Goal: Transaction & Acquisition: Purchase product/service

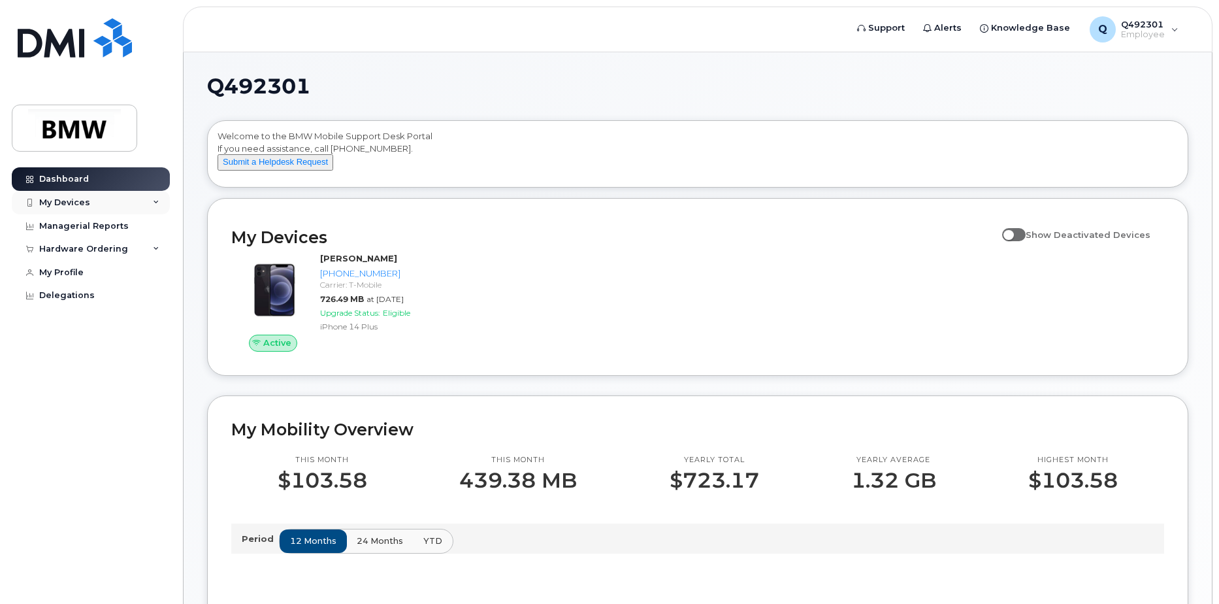
click at [80, 204] on div "My Devices" at bounding box center [64, 202] width 51 height 10
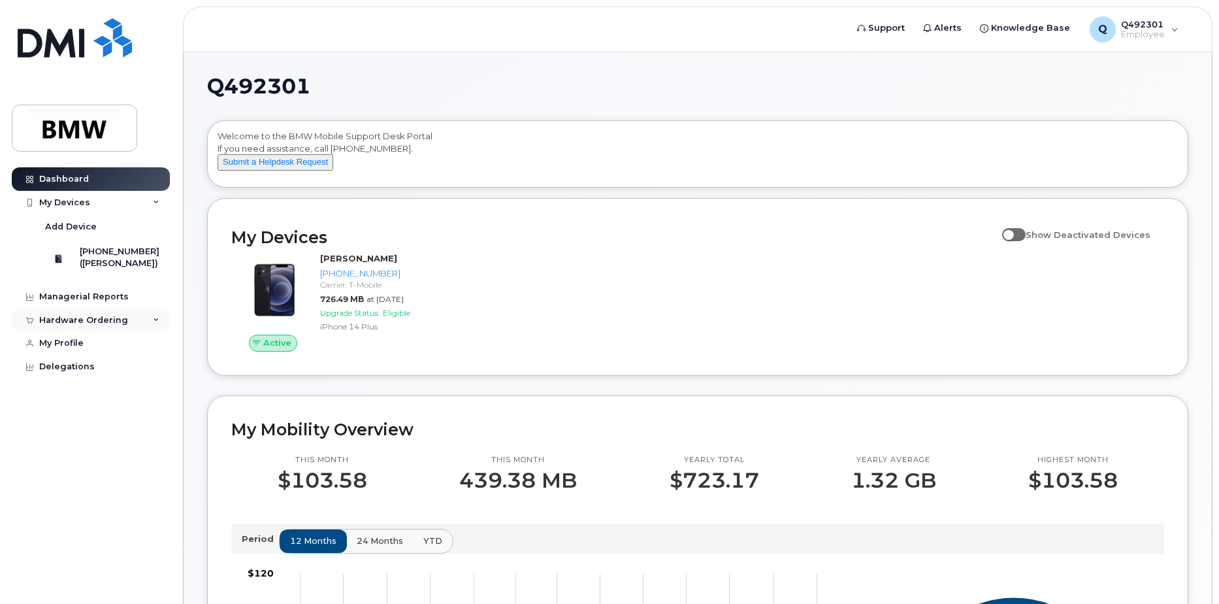
click at [107, 325] on div "Hardware Ordering" at bounding box center [83, 320] width 89 height 10
click at [75, 350] on div "My Orders" at bounding box center [68, 344] width 47 height 12
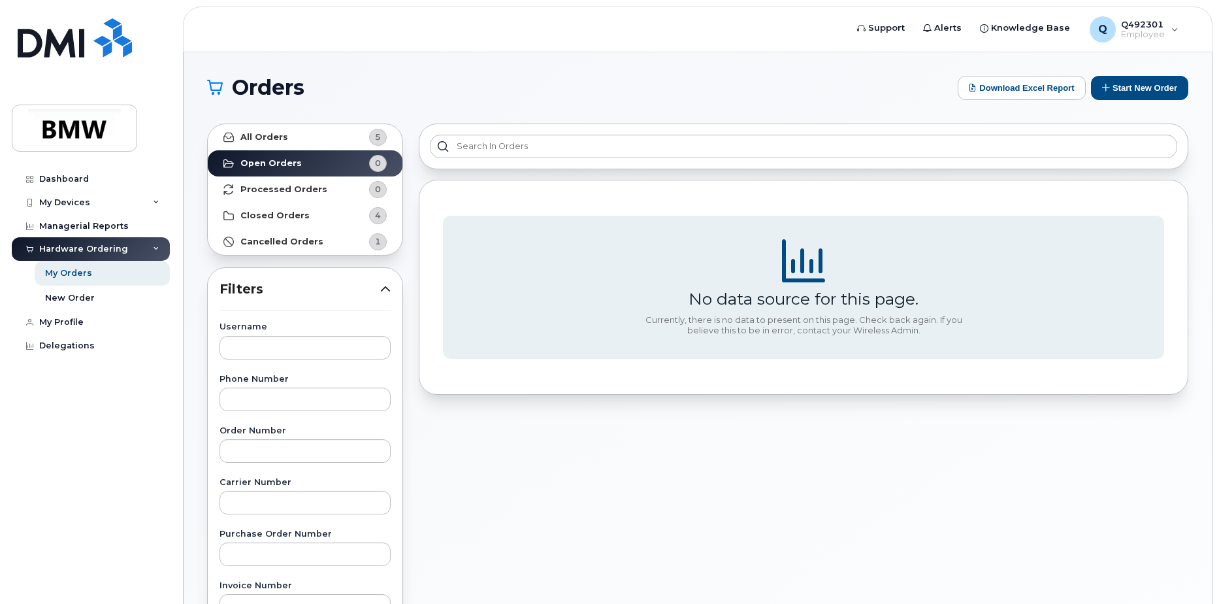
click at [154, 247] on icon at bounding box center [156, 249] width 7 height 7
drag, startPoint x: 151, startPoint y: 253, endPoint x: 125, endPoint y: 263, distance: 27.9
click at [151, 254] on div "Hardware Ordering" at bounding box center [91, 249] width 158 height 24
click at [62, 303] on div "New Order" at bounding box center [70, 298] width 50 height 12
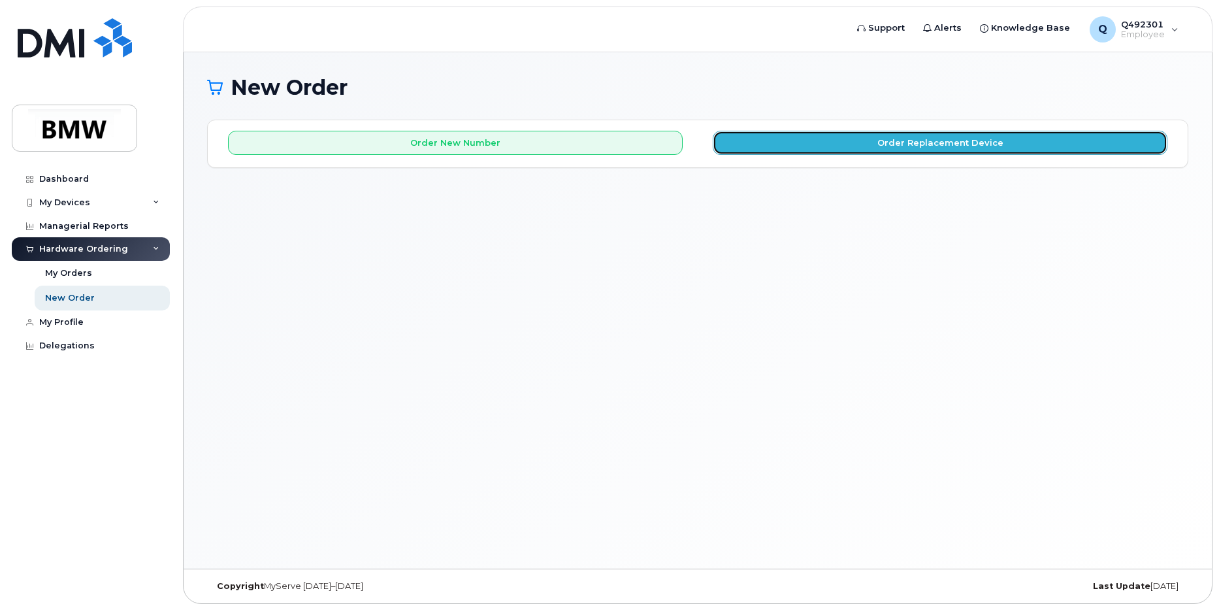
click at [954, 141] on button "Order Replacement Device" at bounding box center [940, 143] width 455 height 24
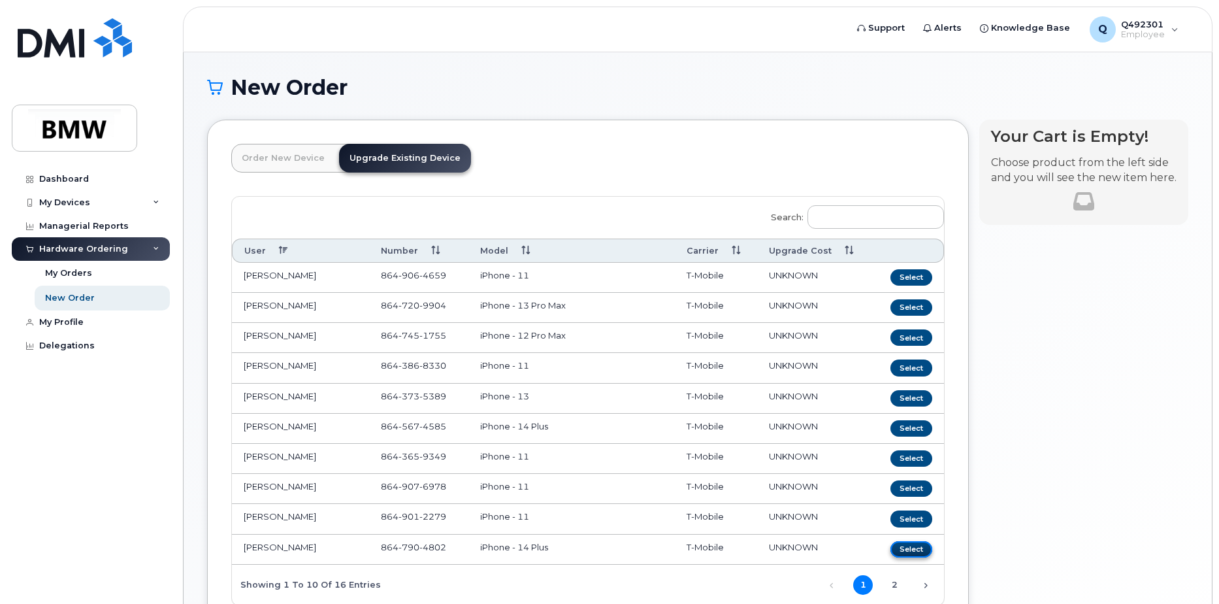
click at [909, 552] on button "Select" at bounding box center [912, 549] width 42 height 16
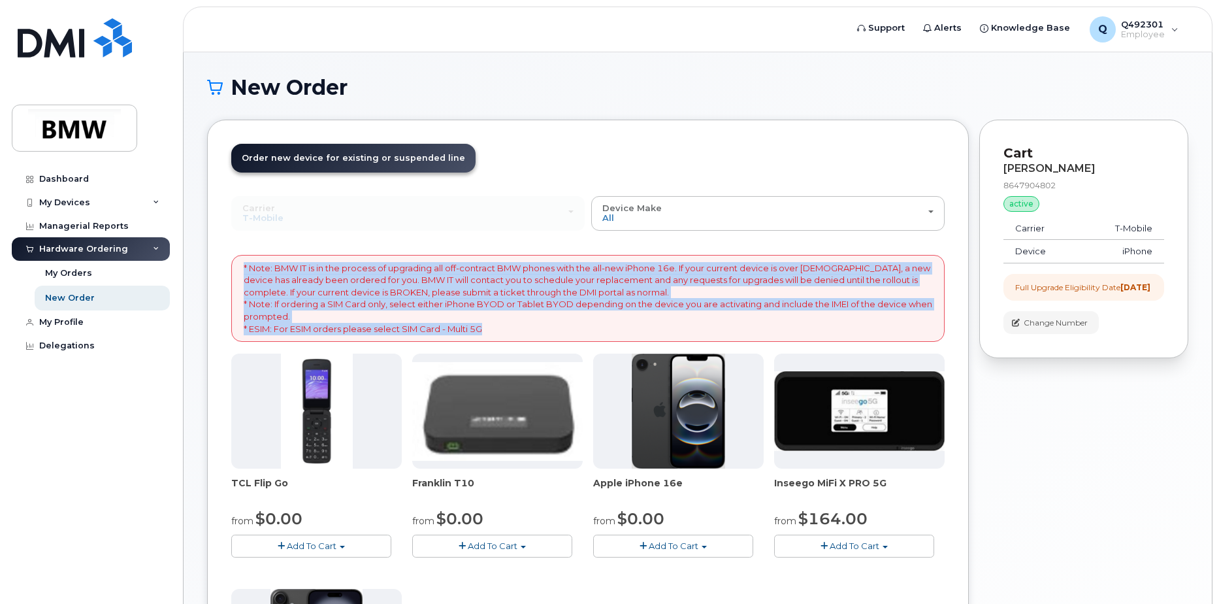
drag, startPoint x: 506, startPoint y: 327, endPoint x: 242, endPoint y: 268, distance: 271.2
click at [242, 268] on div "* Note: BMW IT is in the process of upgrading all off-contract BMW phones with …" at bounding box center [587, 298] width 713 height 87
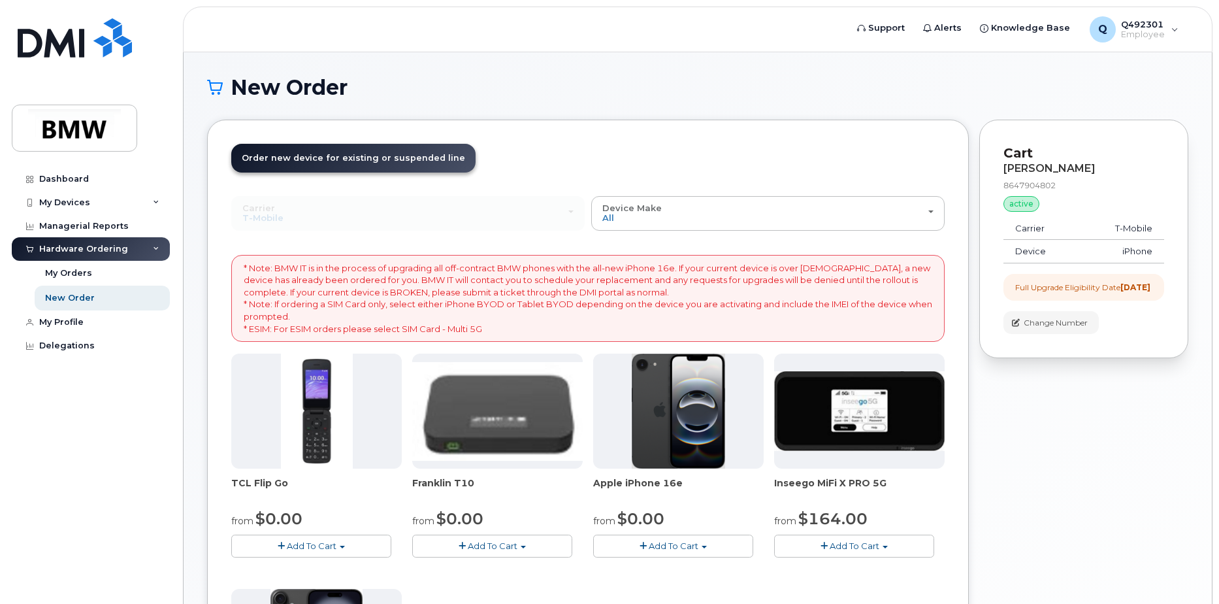
click at [1050, 453] on div "Your Cart is Empty! Choose product from the left side and you will see the new …" at bounding box center [1083, 509] width 209 height 779
drag, startPoint x: 994, startPoint y: 470, endPoint x: 1034, endPoint y: 512, distance: 57.8
click at [1034, 512] on div "Your Cart is Empty! Choose product from the left side and you will see the new …" at bounding box center [1083, 509] width 209 height 779
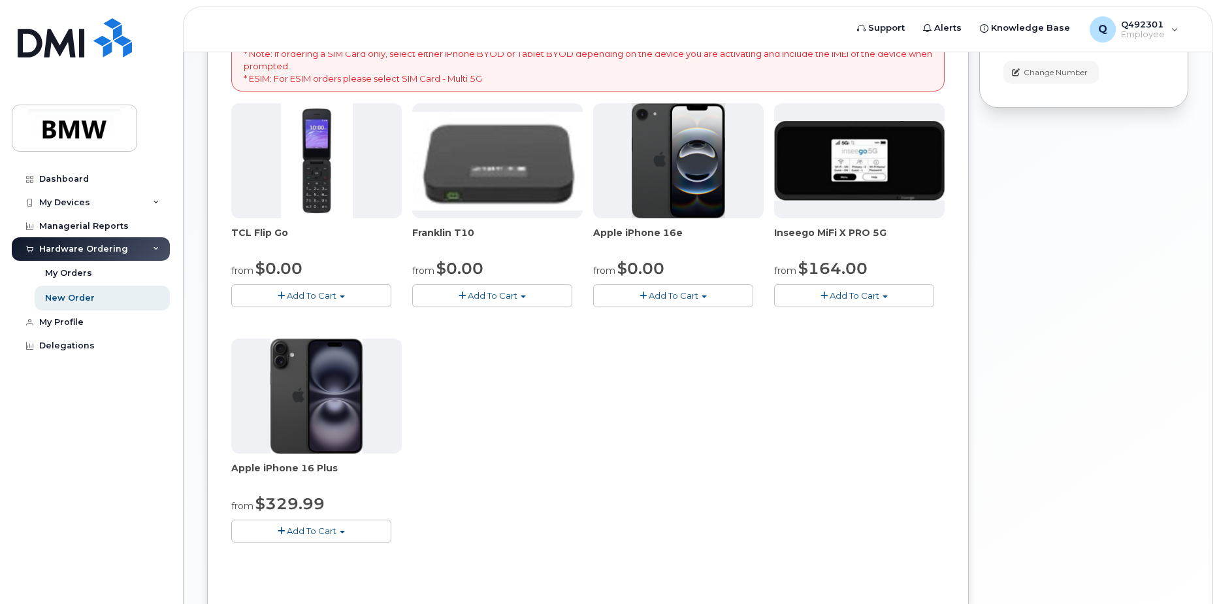
scroll to position [261, 0]
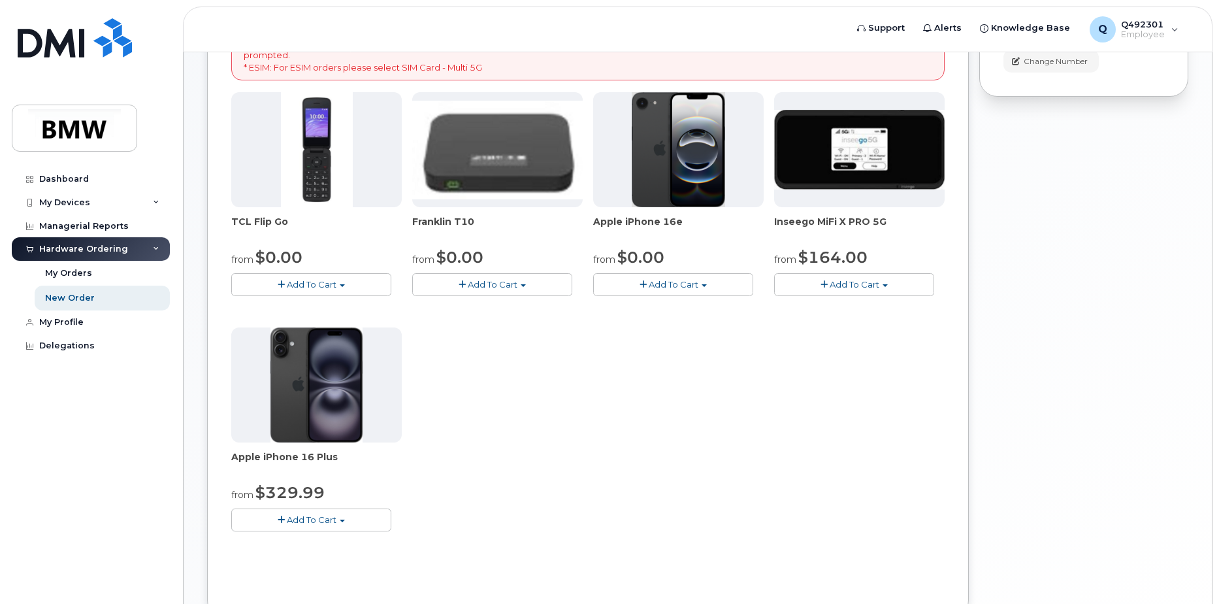
click at [330, 524] on span "Add To Cart" at bounding box center [312, 519] width 50 height 10
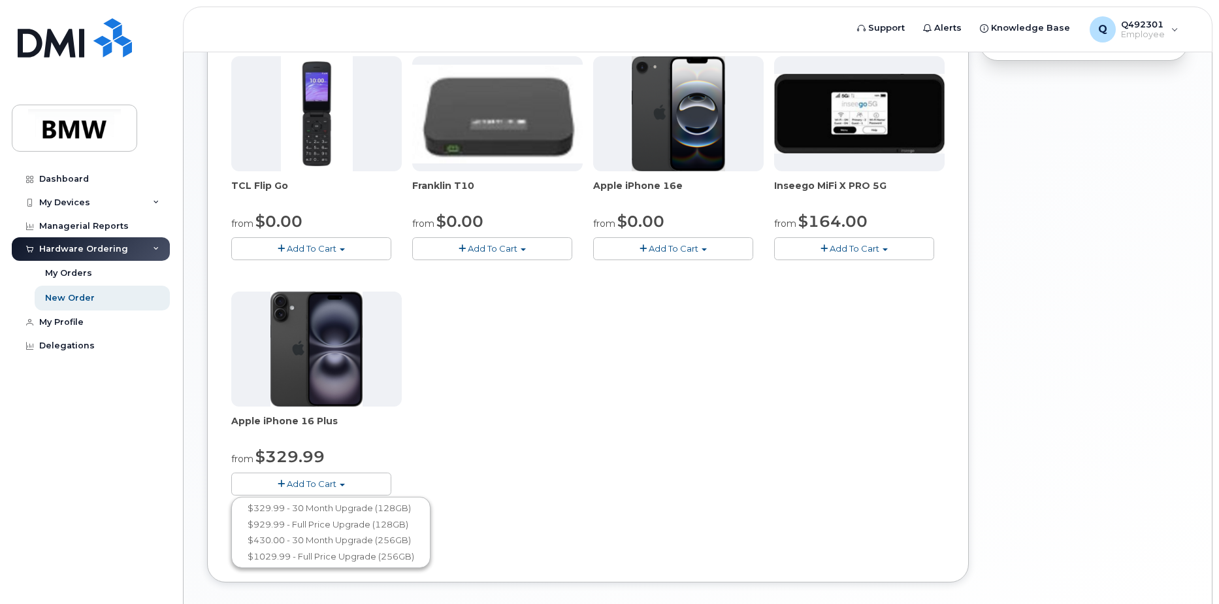
scroll to position [327, 0]
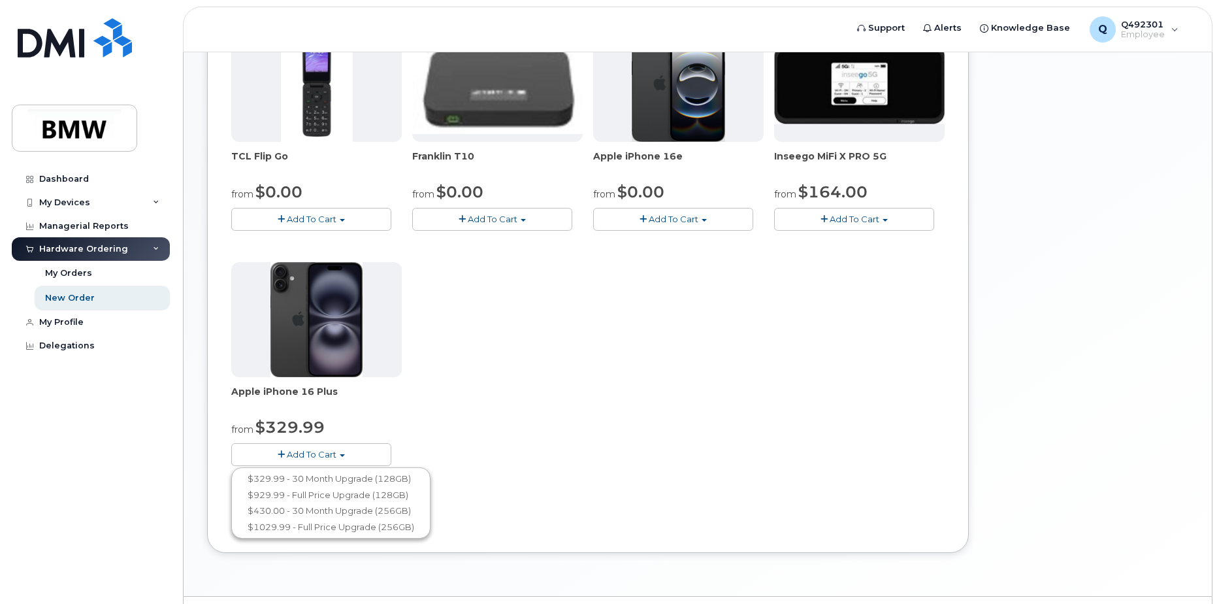
click at [653, 372] on div "TCL Flip Go from $0.00 Add To Cart $0.00 - 30 month Upgrade $96.00 - Full Price…" at bounding box center [587, 257] width 713 height 460
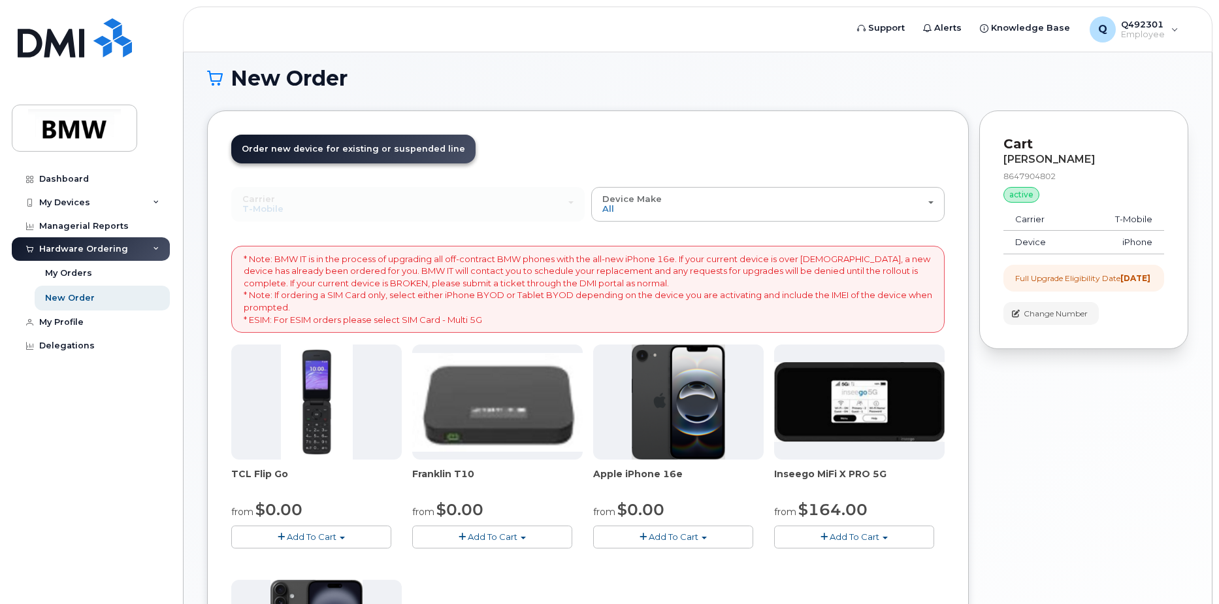
scroll to position [0, 0]
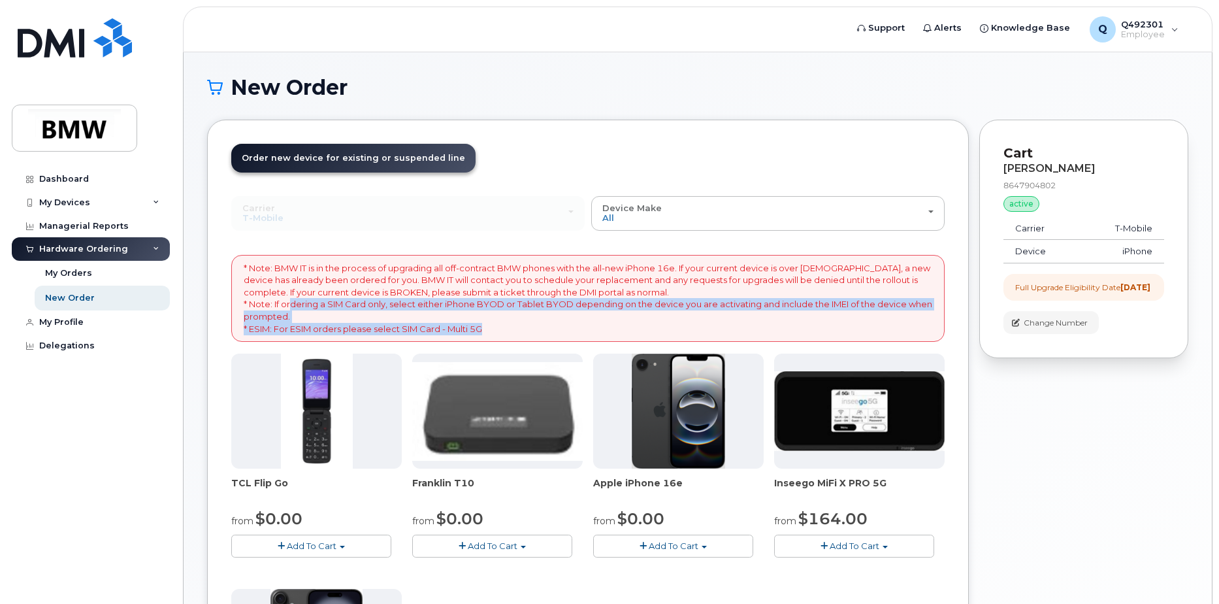
drag, startPoint x: 483, startPoint y: 330, endPoint x: 291, endPoint y: 300, distance: 195.1
click at [291, 300] on p "* Note: BMW IT is in the process of upgrading all off-contract BMW phones with …" at bounding box center [588, 298] width 689 height 73
